Goal: Transaction & Acquisition: Purchase product/service

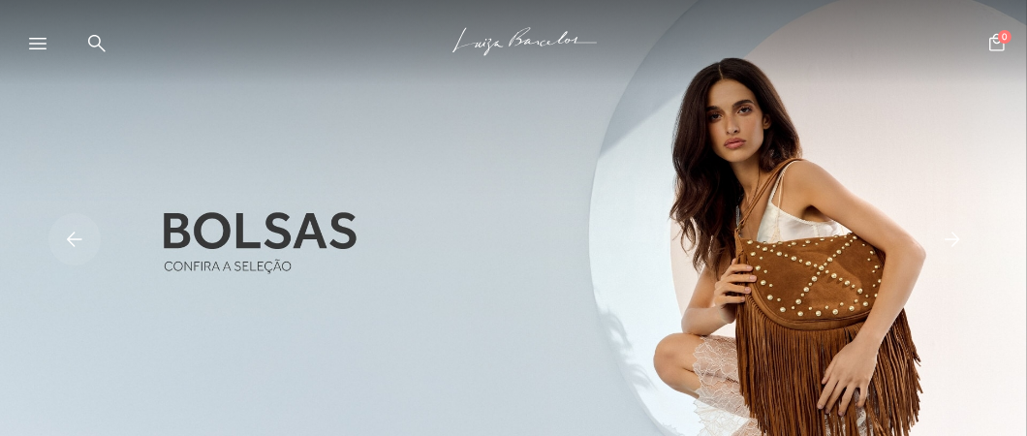
click at [42, 46] on icon at bounding box center [37, 44] width 17 height 12
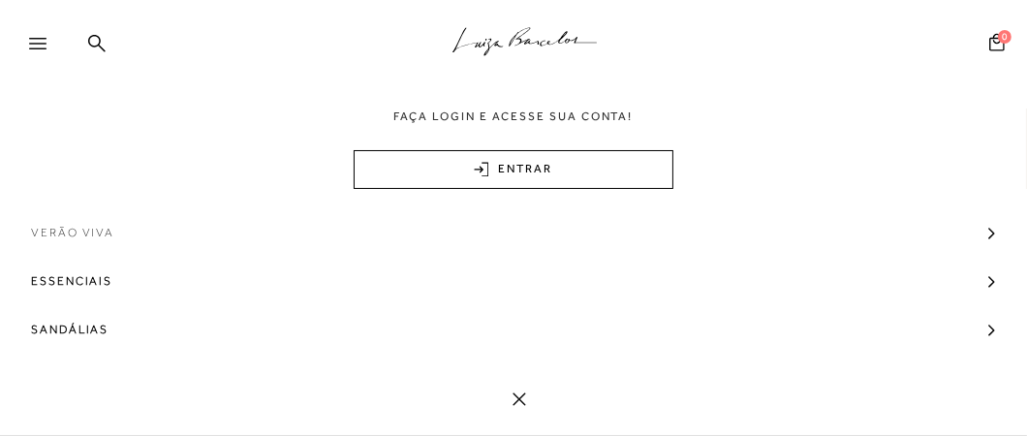
click at [56, 231] on span "Verão Viva" at bounding box center [72, 232] width 83 height 48
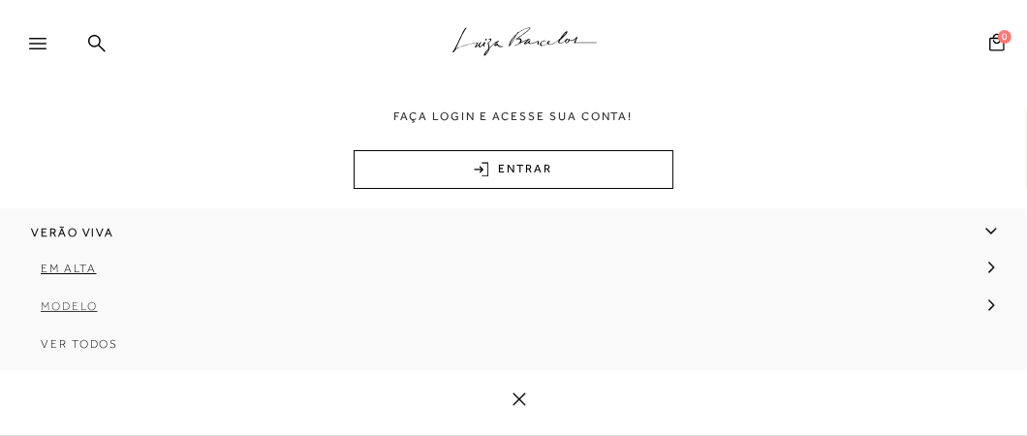
click at [58, 305] on span "Modelo" at bounding box center [69, 306] width 57 height 14
click at [96, 344] on span "Sandálias" at bounding box center [93, 344] width 77 height 14
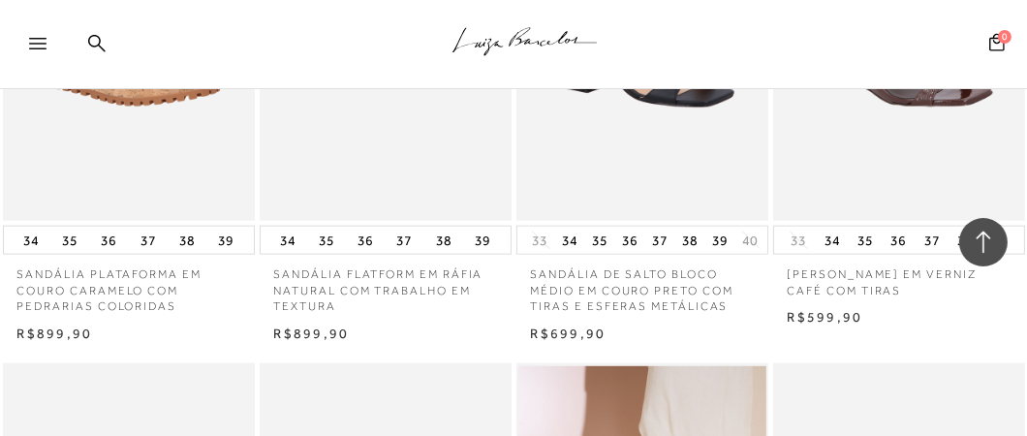
scroll to position [2325, 0]
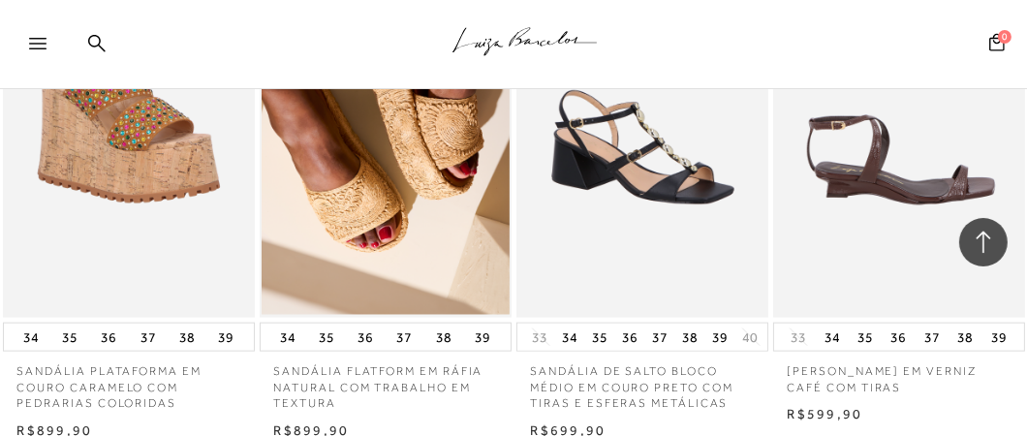
click at [921, 245] on img at bounding box center [900, 129] width 250 height 378
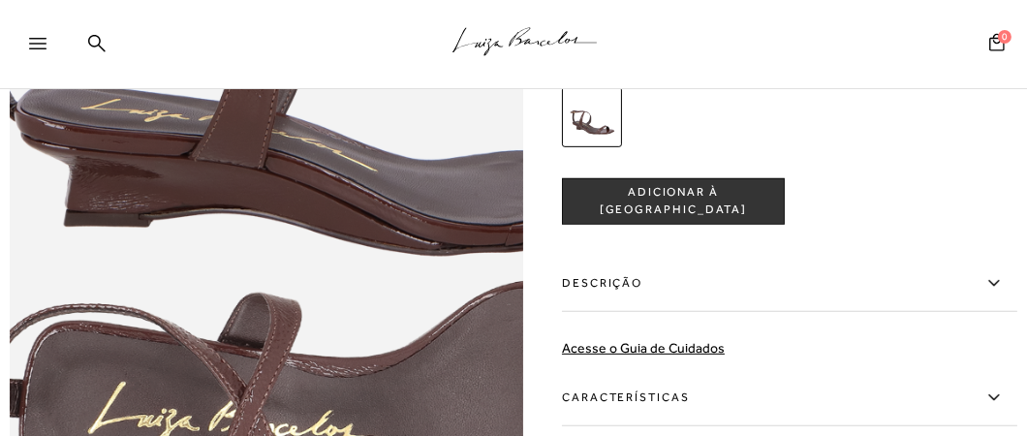
scroll to position [484, 0]
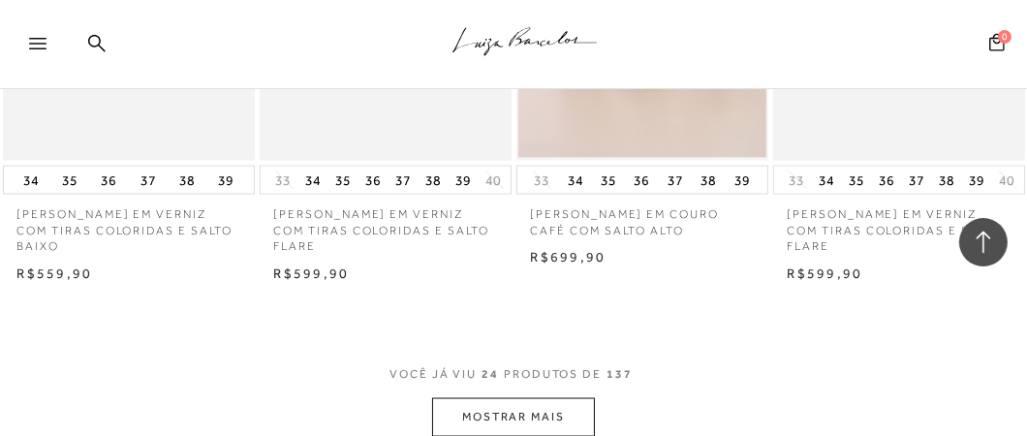
scroll to position [3099, 0]
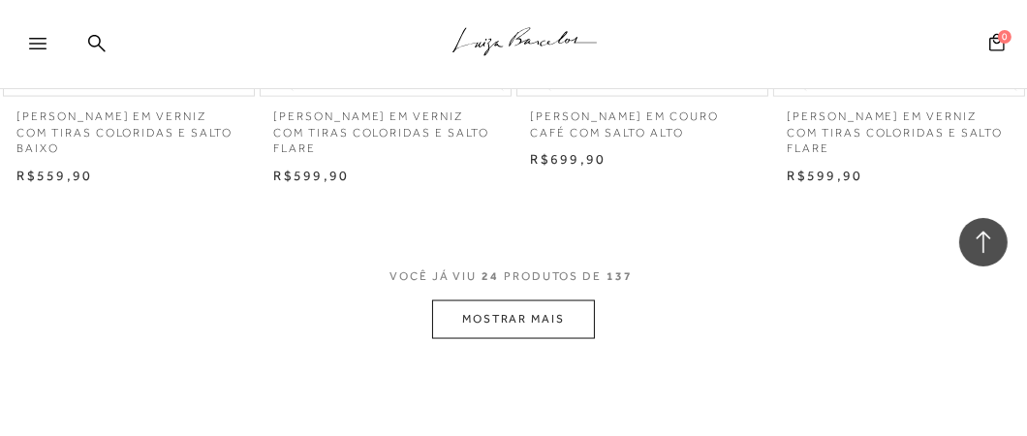
click at [514, 324] on button "MOSTRAR MAIS" at bounding box center [513, 319] width 163 height 38
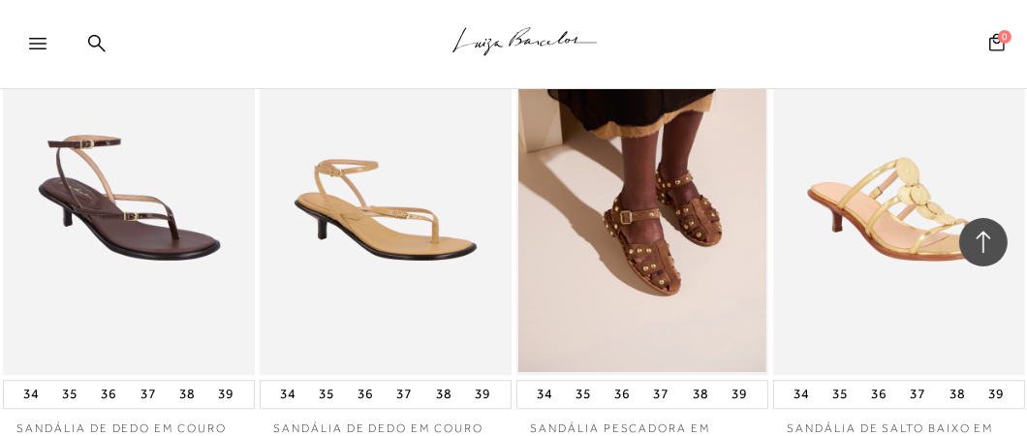
scroll to position [5618, 0]
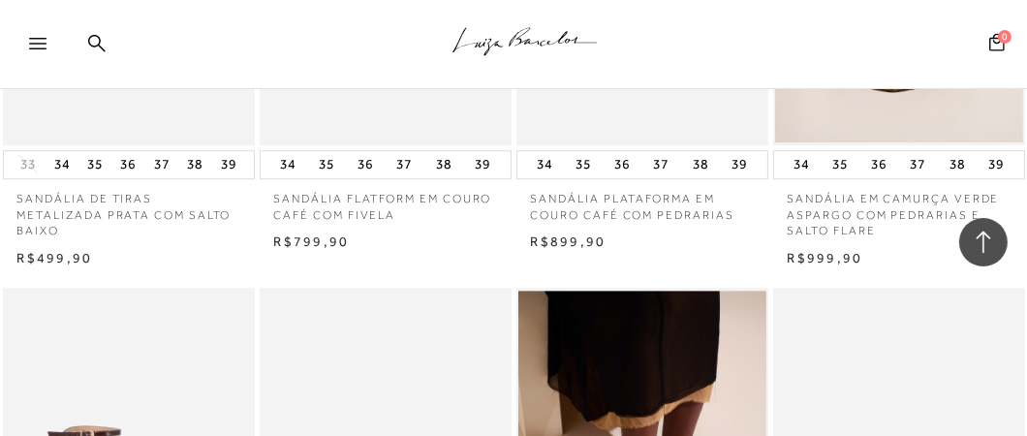
click at [33, 45] on icon at bounding box center [37, 44] width 17 height 12
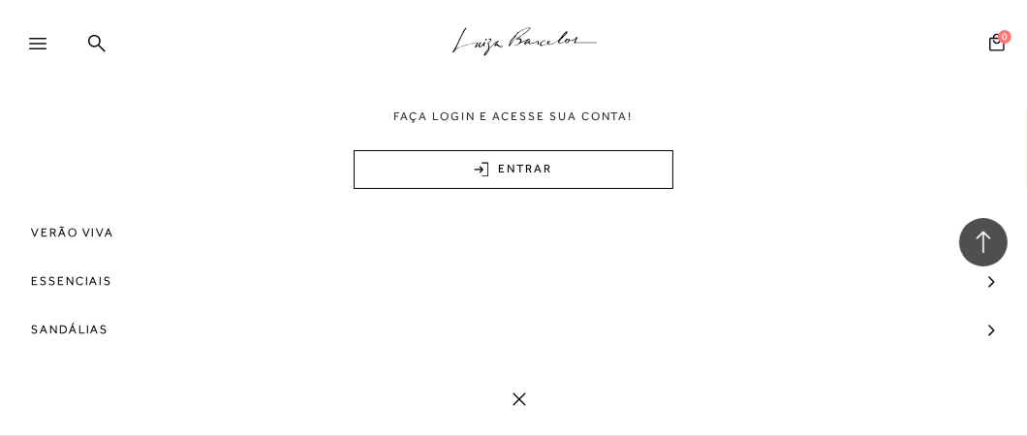
scroll to position [270, 0]
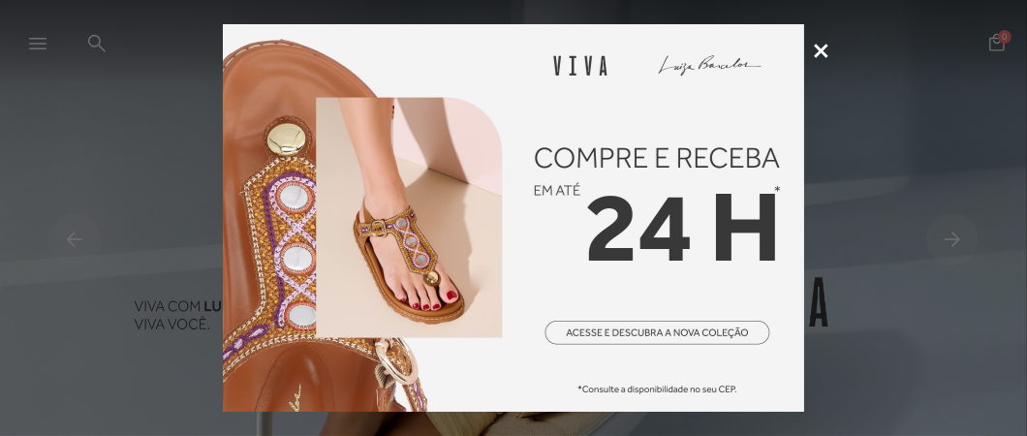
click at [825, 56] on icon at bounding box center [821, 51] width 15 height 15
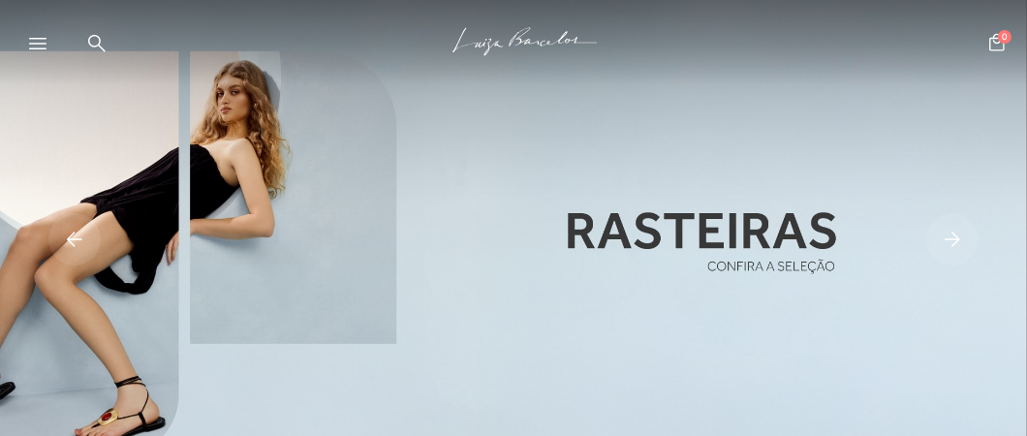
click at [42, 41] on icon at bounding box center [37, 44] width 17 height 12
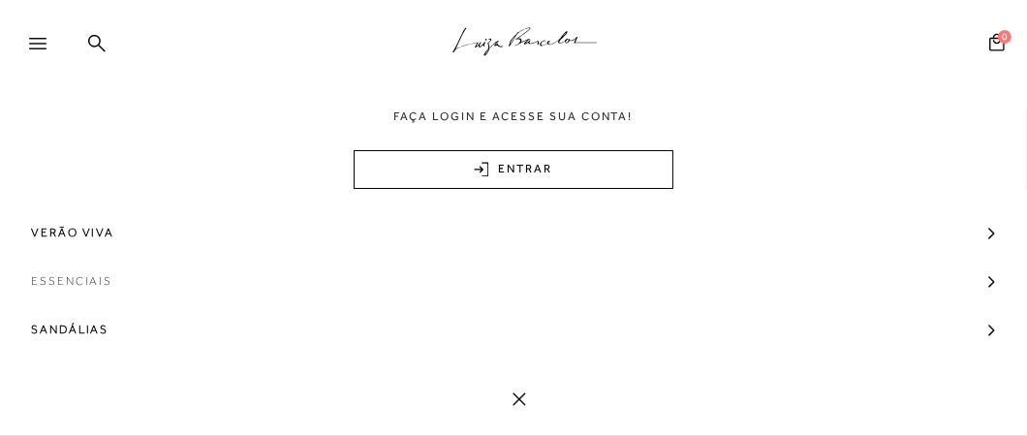
scroll to position [97, 0]
click at [971, 278] on link "Sapatos" at bounding box center [513, 281] width 1027 height 48
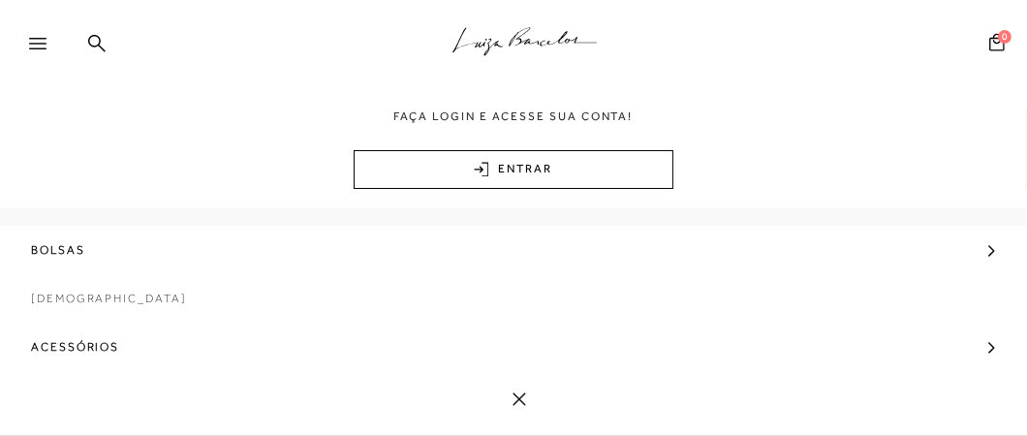
scroll to position [193, 0]
click at [988, 255] on icon at bounding box center [991, 258] width 7 height 12
click at [65, 329] on span "Tênis" at bounding box center [75, 329] width 41 height 14
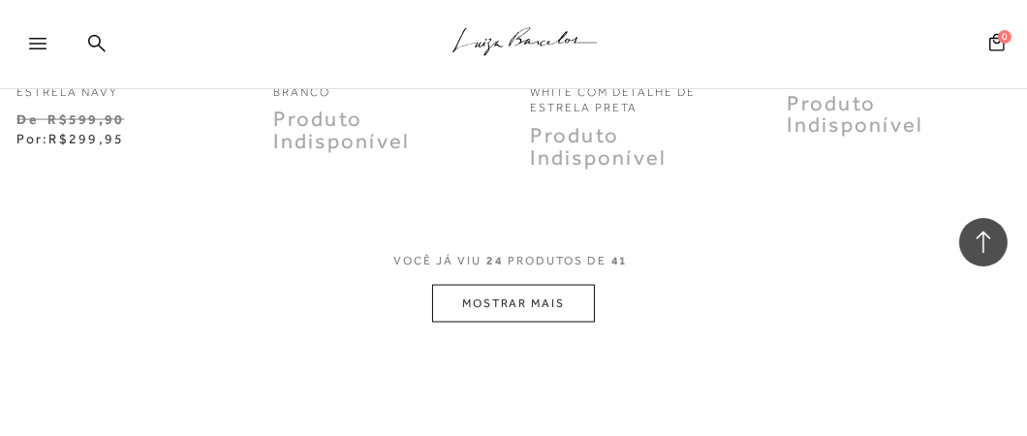
scroll to position [3196, 0]
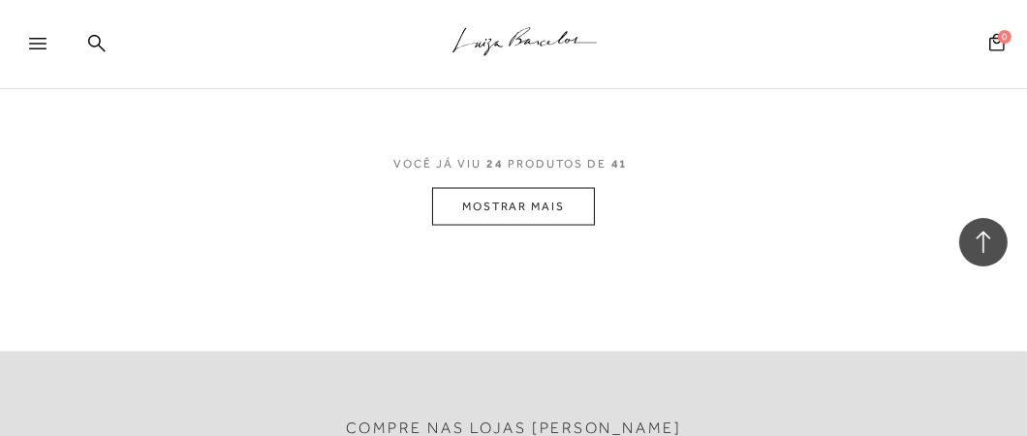
click at [472, 190] on button "MOSTRAR MAIS" at bounding box center [513, 207] width 163 height 38
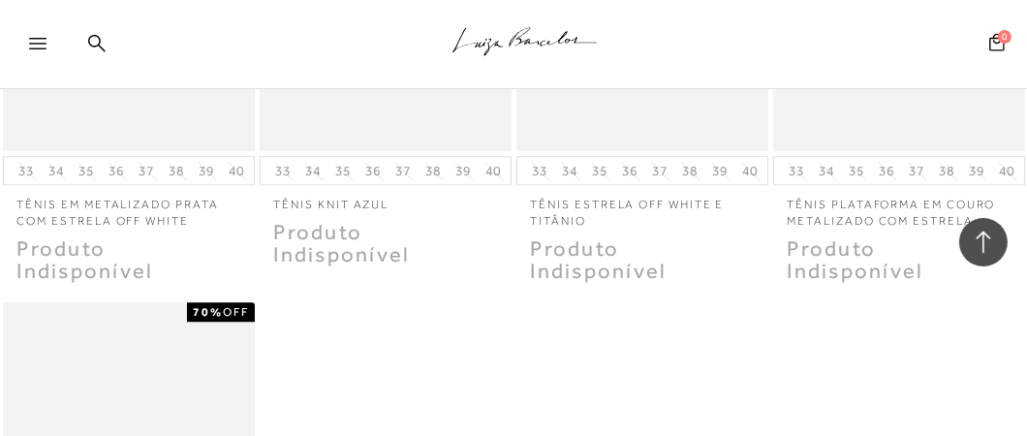
scroll to position [5617, 0]
